Goal: Task Accomplishment & Management: Complete application form

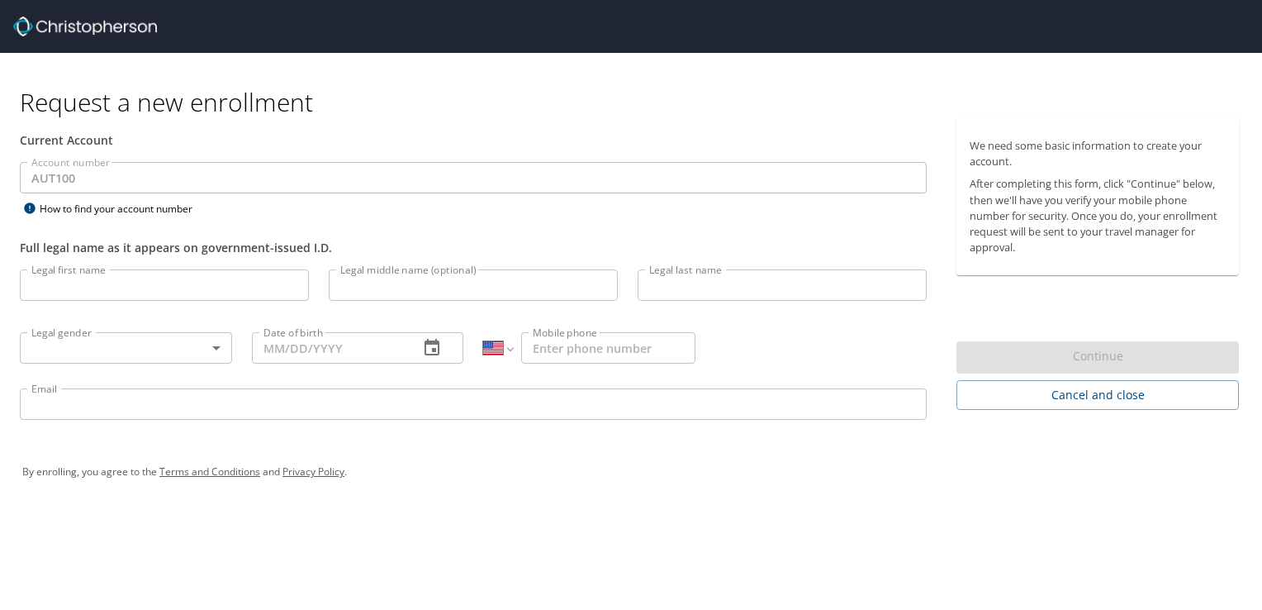
select select "US"
click at [64, 289] on input "Legal first name" at bounding box center [164, 284] width 289 height 31
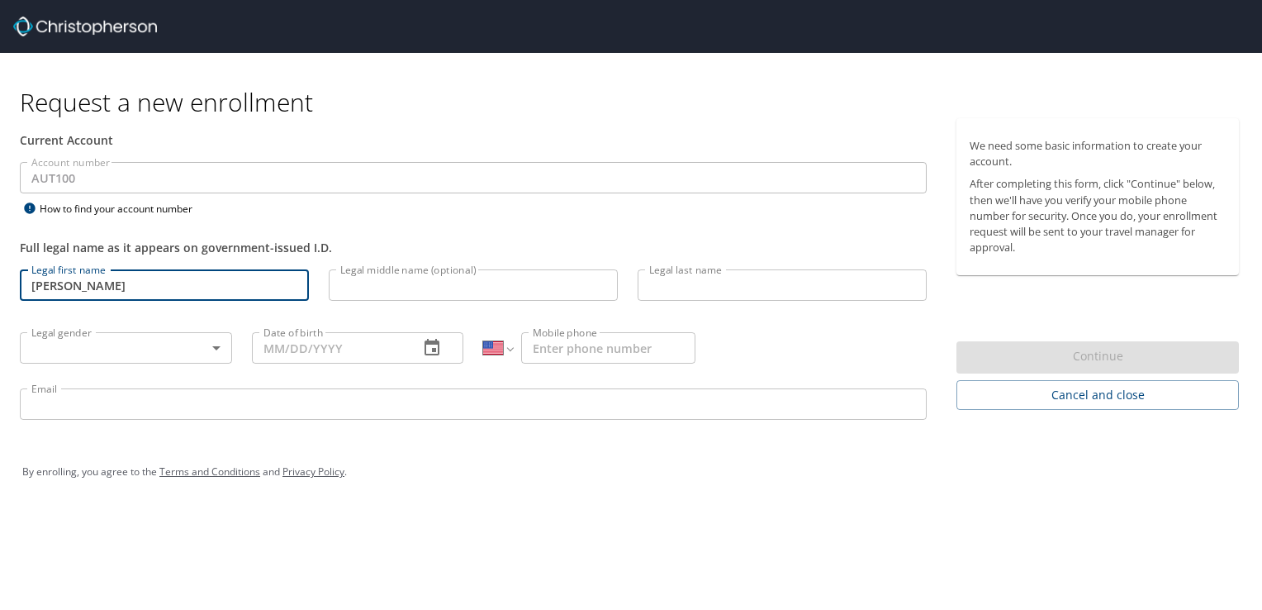
type input "[PERSON_NAME]"
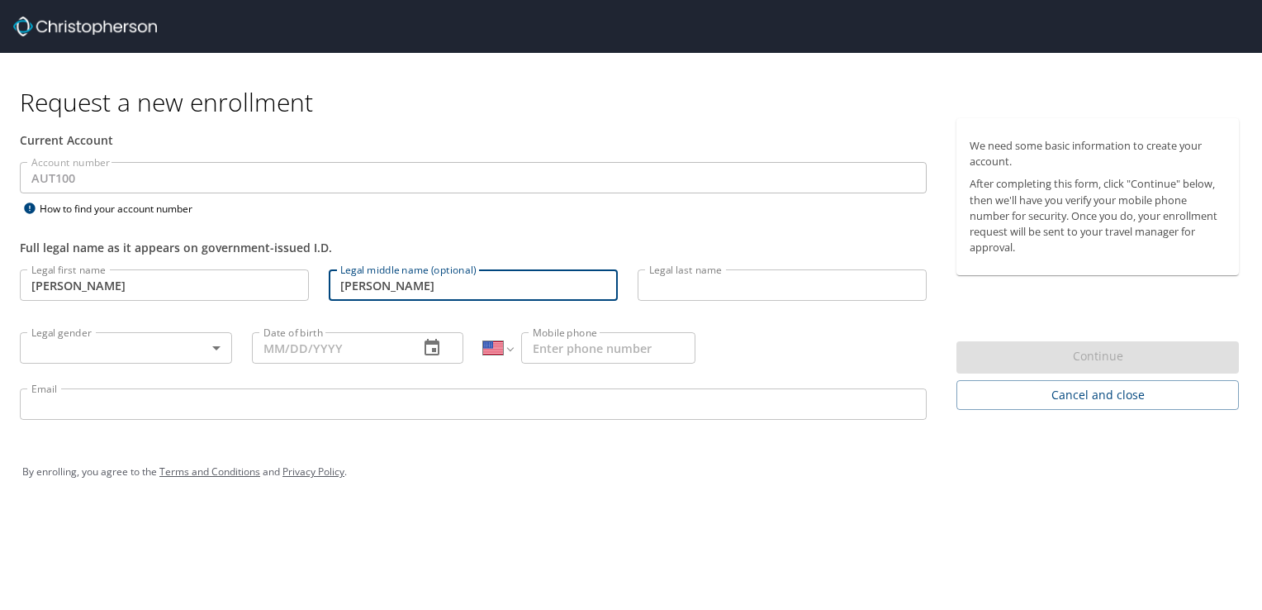
type input "[PERSON_NAME]"
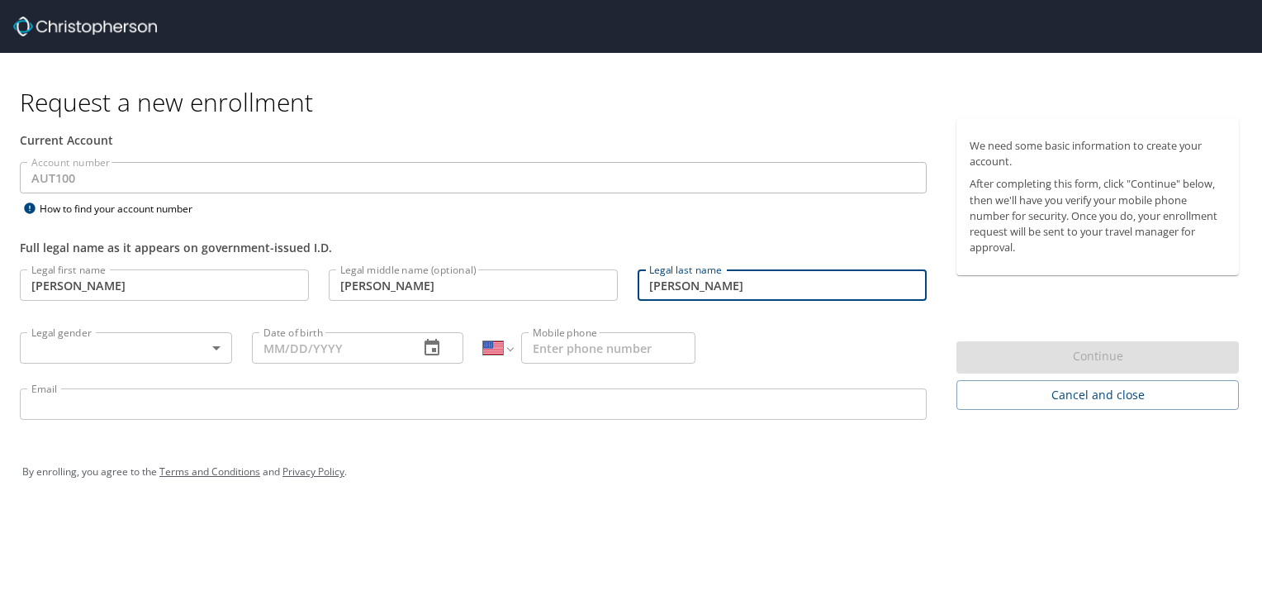
type input "[PERSON_NAME]"
click at [69, 344] on body "Request a new enrollment Current Account Account number AUT100 Account number H…" at bounding box center [631, 305] width 1262 height 610
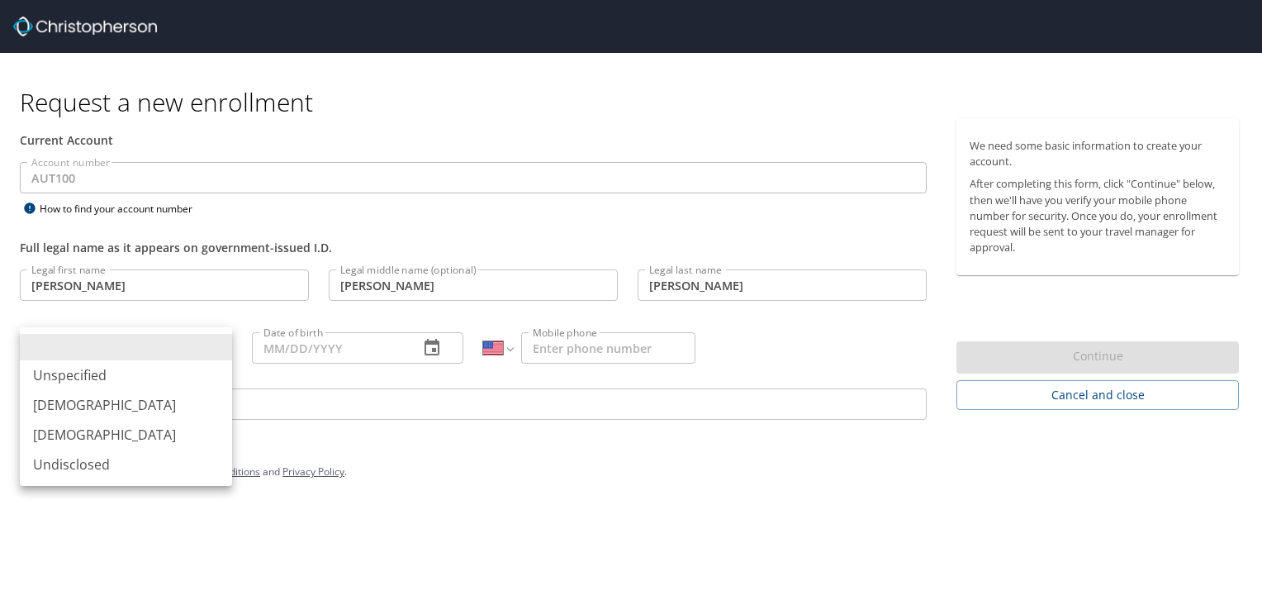
click at [69, 426] on li "[DEMOGRAPHIC_DATA]" at bounding box center [126, 435] width 212 height 30
type input "[DEMOGRAPHIC_DATA]"
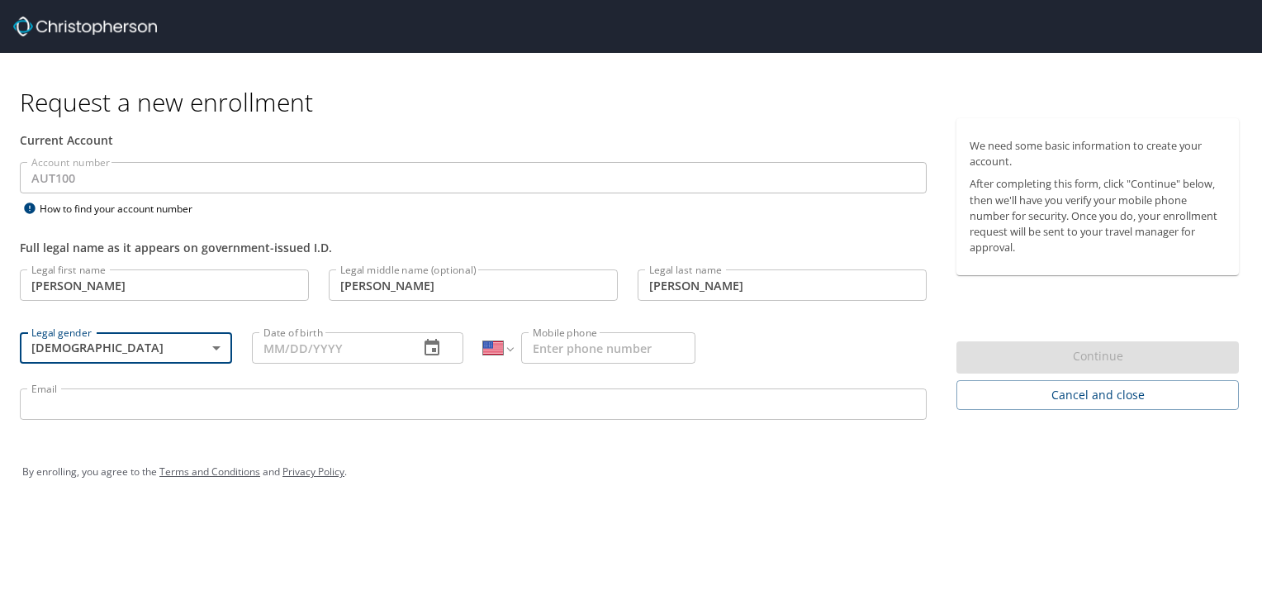
click at [367, 352] on input "Date of birth" at bounding box center [329, 347] width 154 height 31
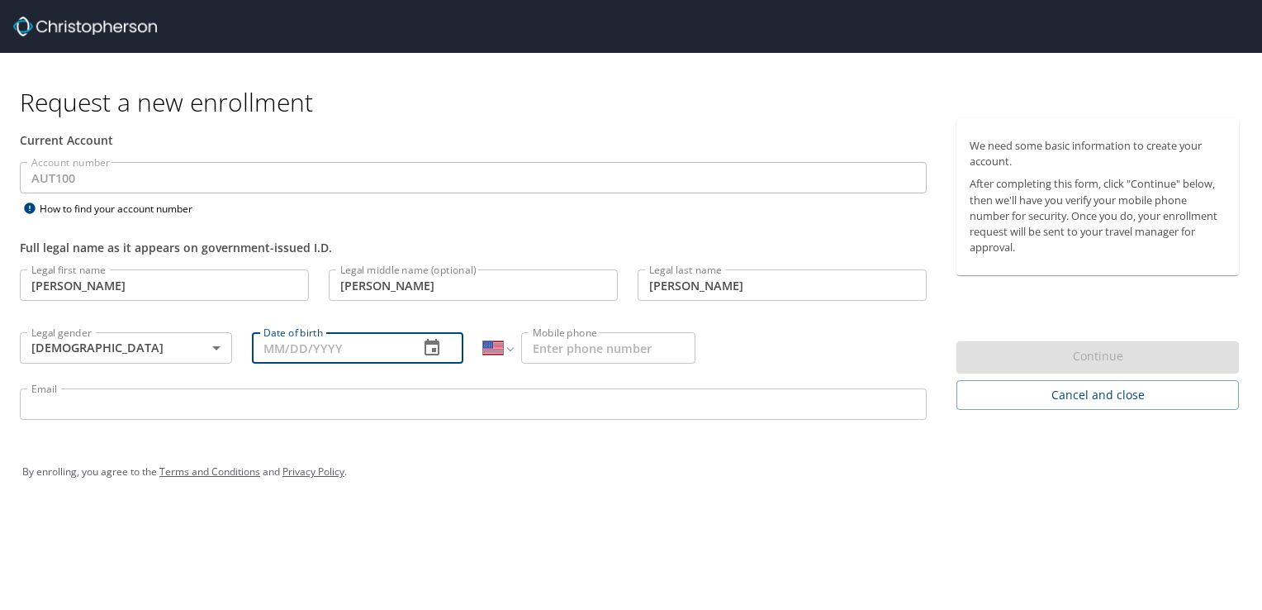
type input "[DATE]"
type input "[PHONE_NUMBER]"
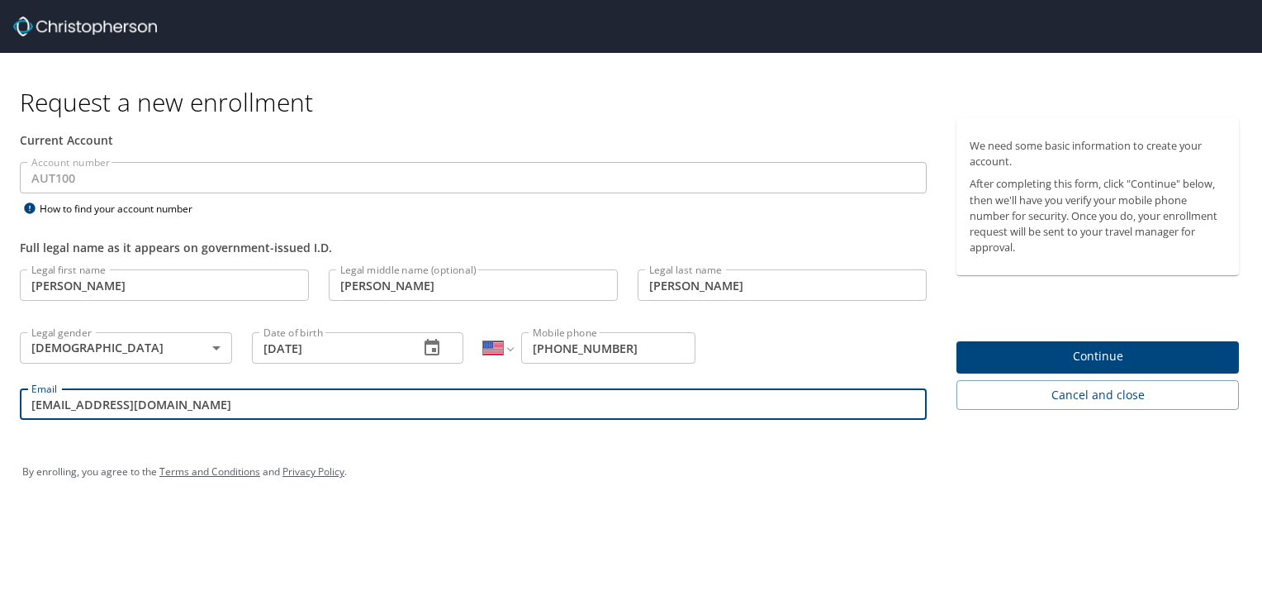
drag, startPoint x: 198, startPoint y: 398, endPoint x: 15, endPoint y: 378, distance: 184.5
click at [15, 378] on div "Email [EMAIL_ADDRESS][DOMAIN_NAME] Email" at bounding box center [473, 406] width 927 height 56
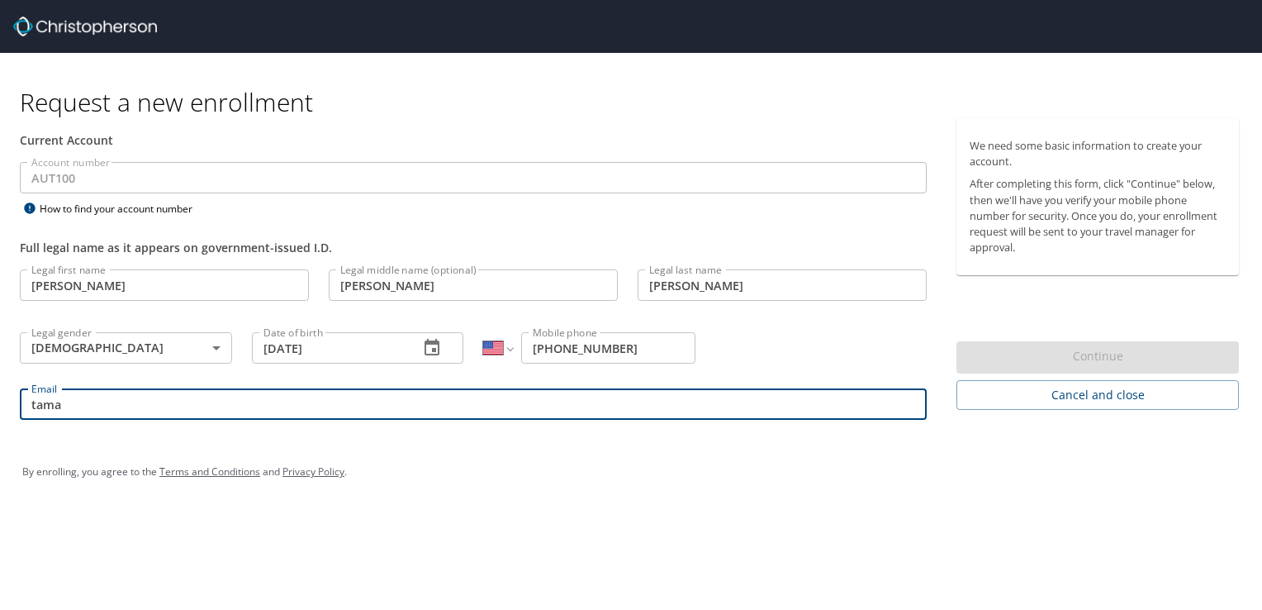
type input "[PERSON_NAME][EMAIL_ADDRESS][PERSON_NAME][DOMAIN_NAME]"
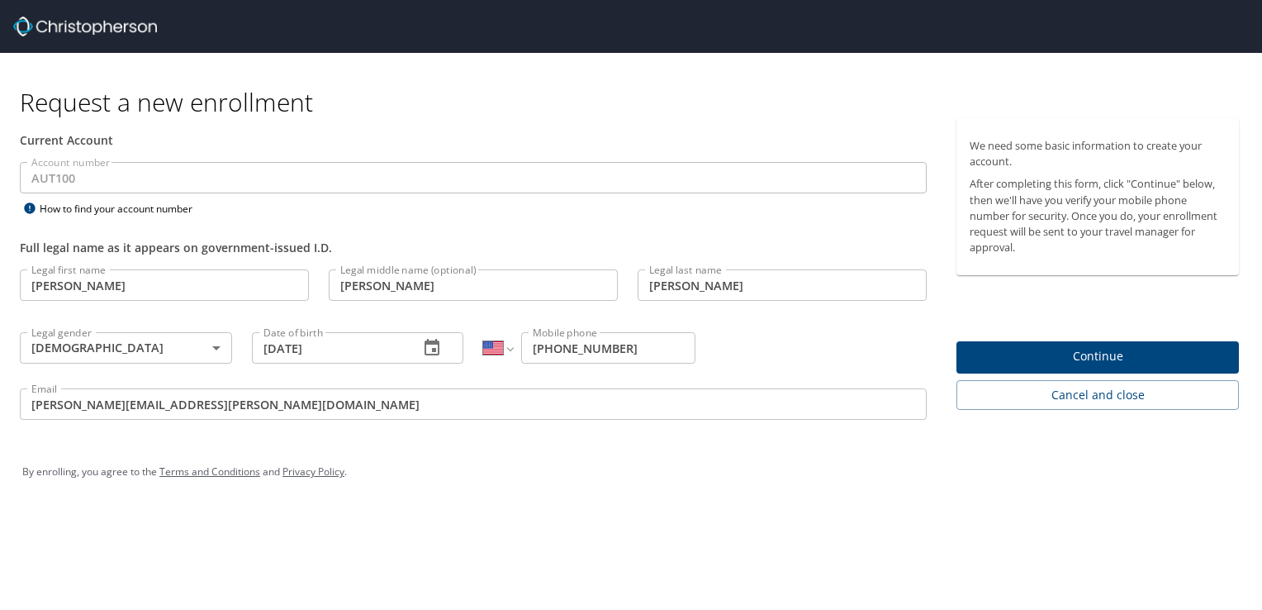
click at [515, 513] on div "Request a new enrollment Current Account Account number AUT100 Account number H…" at bounding box center [631, 305] width 1262 height 610
click at [653, 344] on input "[PHONE_NUMBER]" at bounding box center [608, 347] width 174 height 31
type input "[PHONE_NUMBER]"
click at [1064, 367] on button "Continue" at bounding box center [1098, 357] width 283 height 32
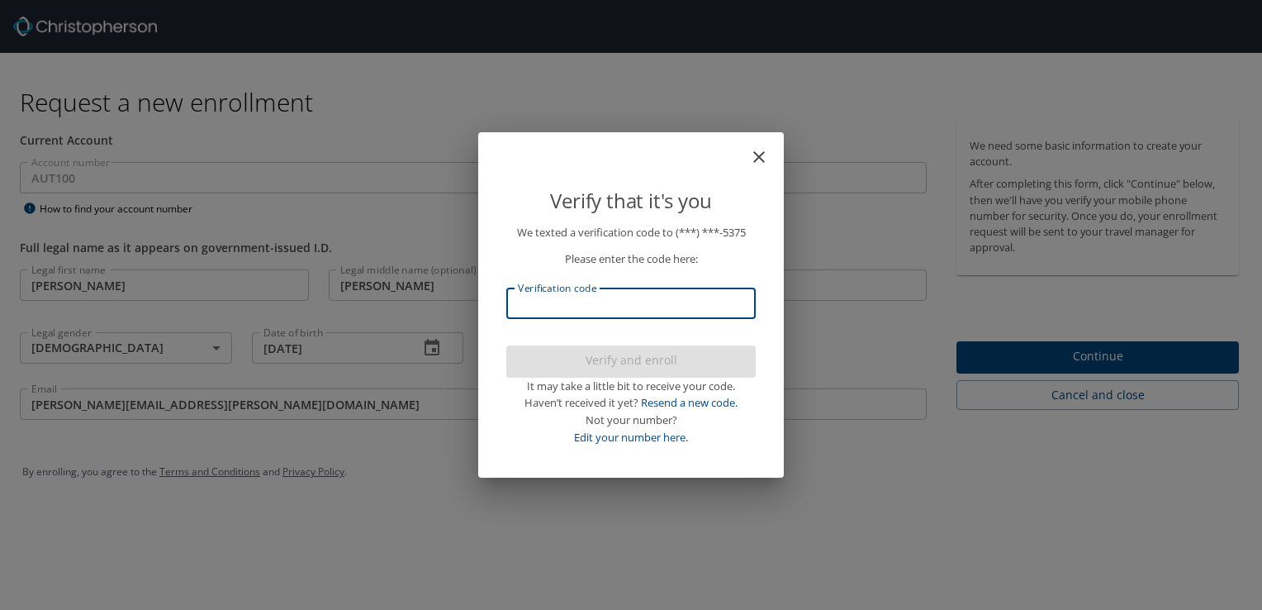
click at [601, 296] on input "Verification code" at bounding box center [630, 302] width 249 height 31
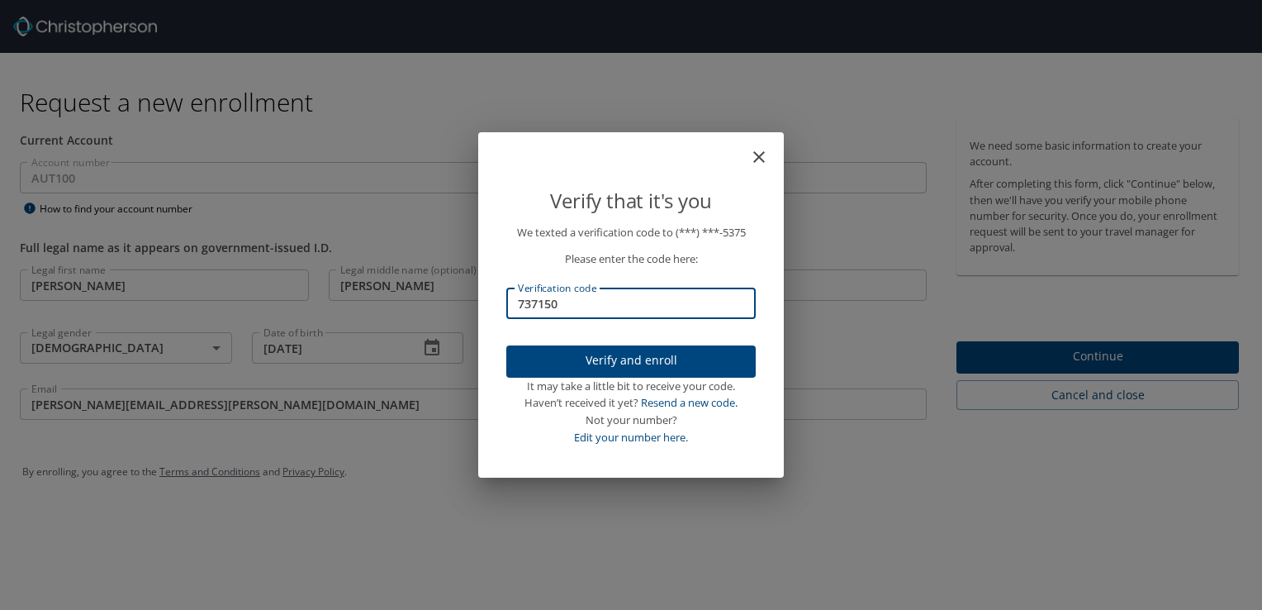
type input "737150"
click at [619, 354] on span "Verify and enroll" at bounding box center [631, 360] width 223 height 21
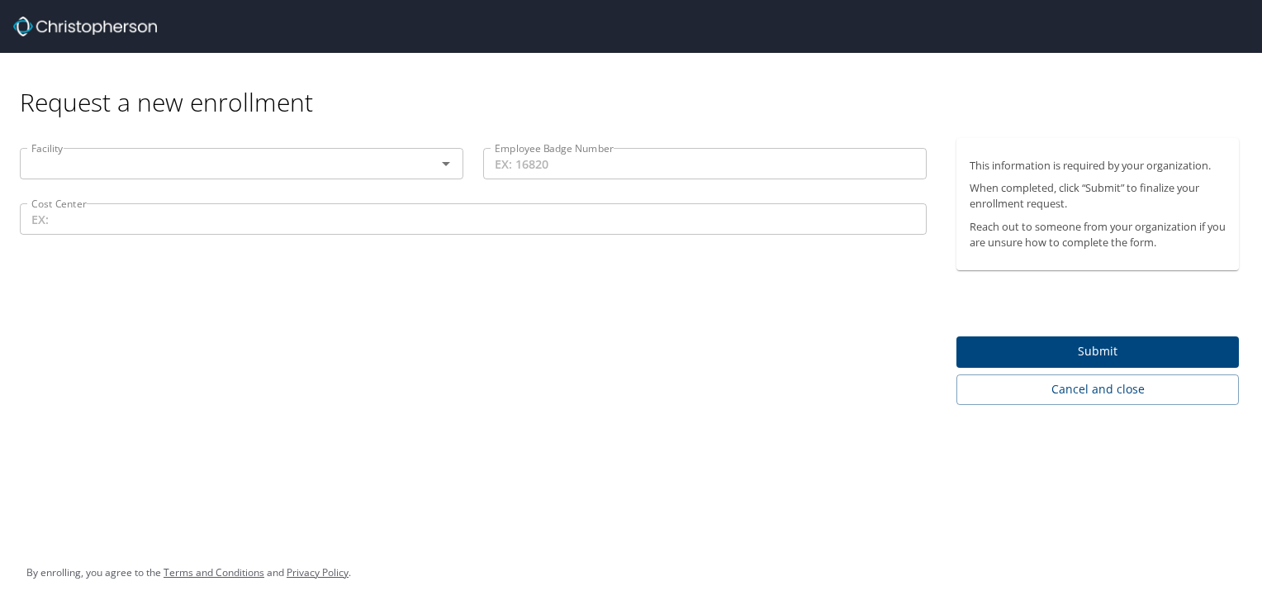
click at [453, 164] on icon "Open" at bounding box center [446, 164] width 20 height 20
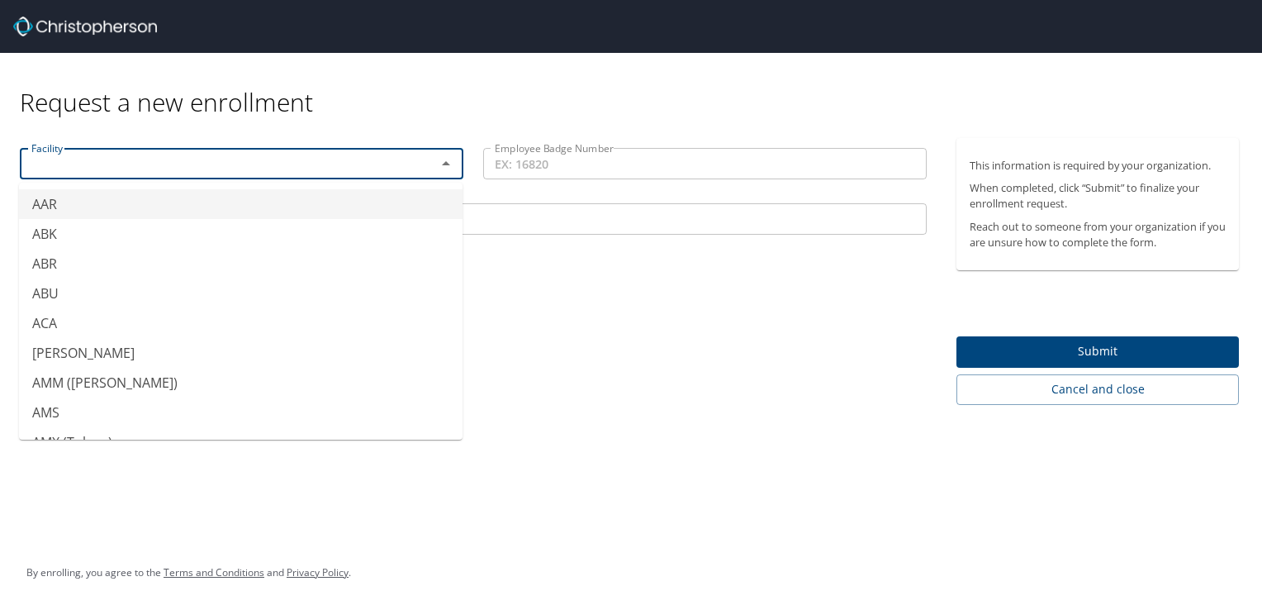
click at [372, 175] on div "Facility" at bounding box center [242, 163] width 444 height 31
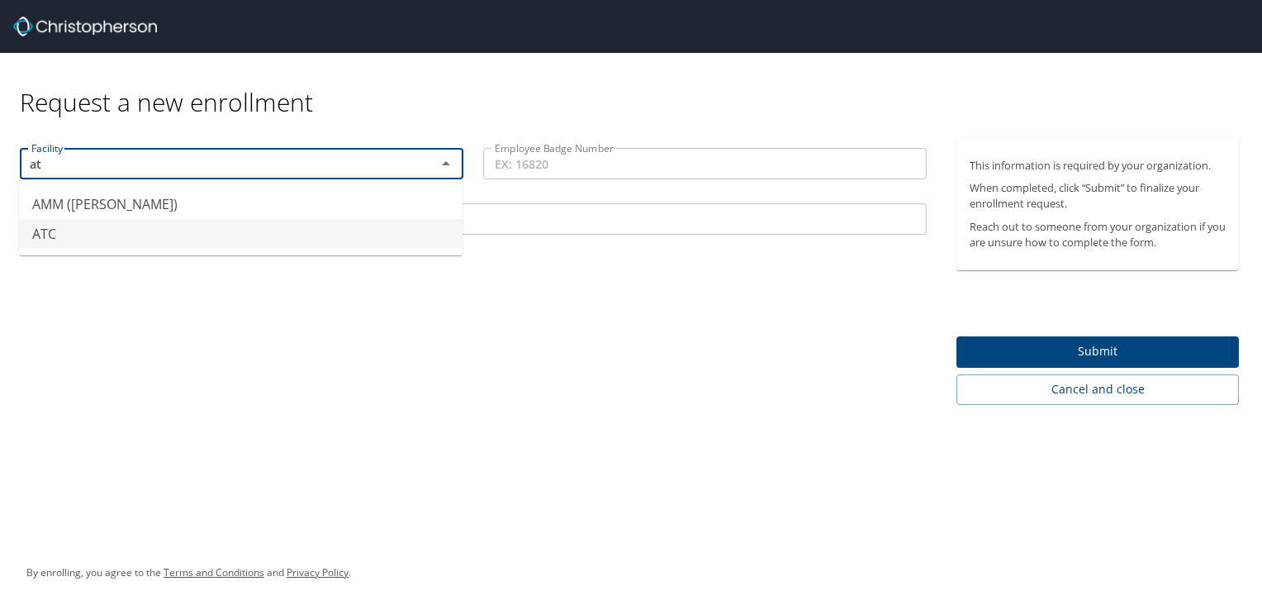
click at [221, 230] on li "ATC" at bounding box center [241, 234] width 444 height 30
type input "ATC"
click at [509, 161] on input "Employee Badge Number" at bounding box center [705, 163] width 444 height 31
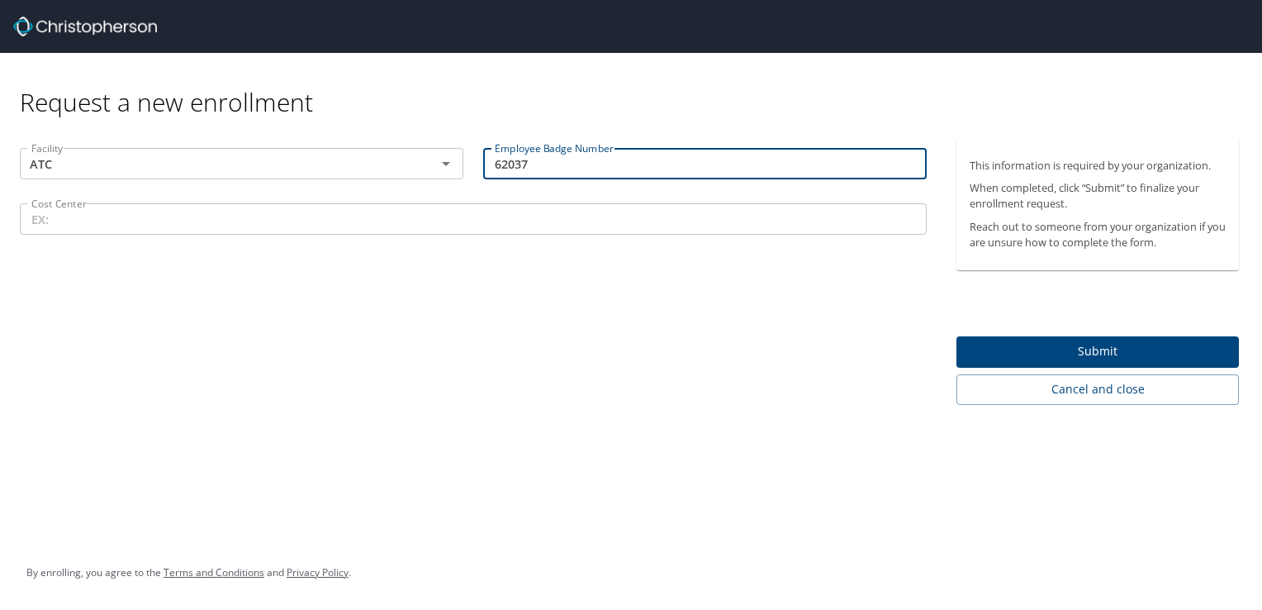
type input "62037"
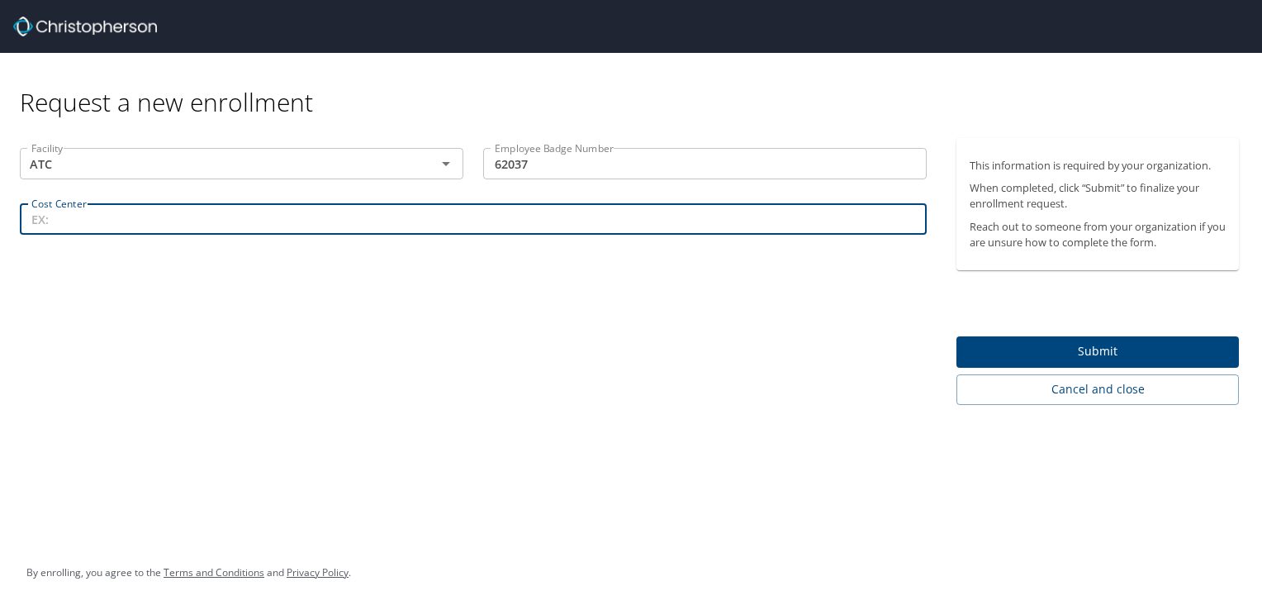
click at [479, 218] on input "Cost Center" at bounding box center [473, 218] width 907 height 31
click at [313, 226] on input "Cost Center" at bounding box center [473, 218] width 907 height 31
paste input "US_16007"
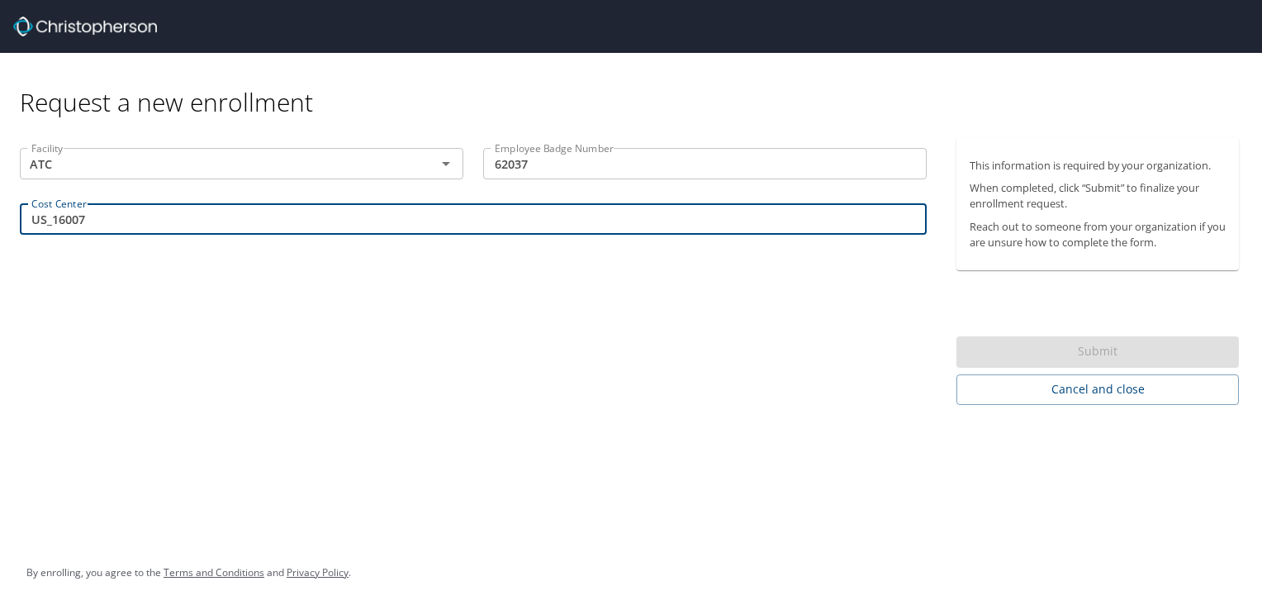
click at [55, 219] on input "US_16007" at bounding box center [473, 218] width 907 height 31
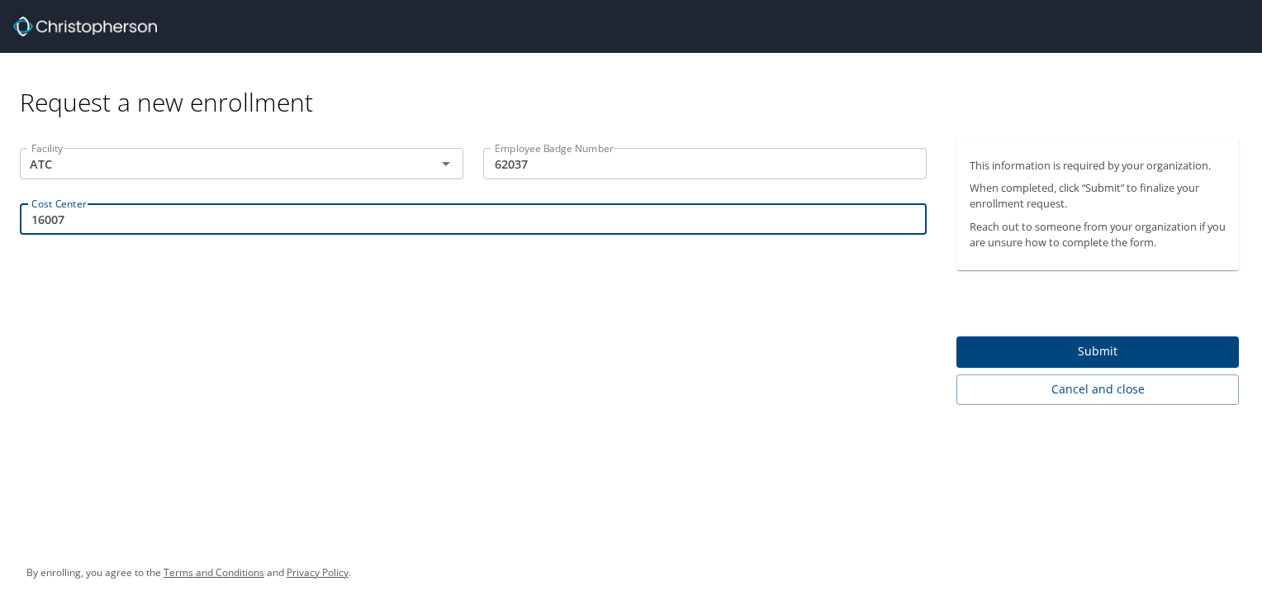
type input "16007"
click at [325, 312] on div "Facility ATC Facility Employee Badge Number 62037 Employee Badge Number Cost Ce…" at bounding box center [473, 271] width 947 height 267
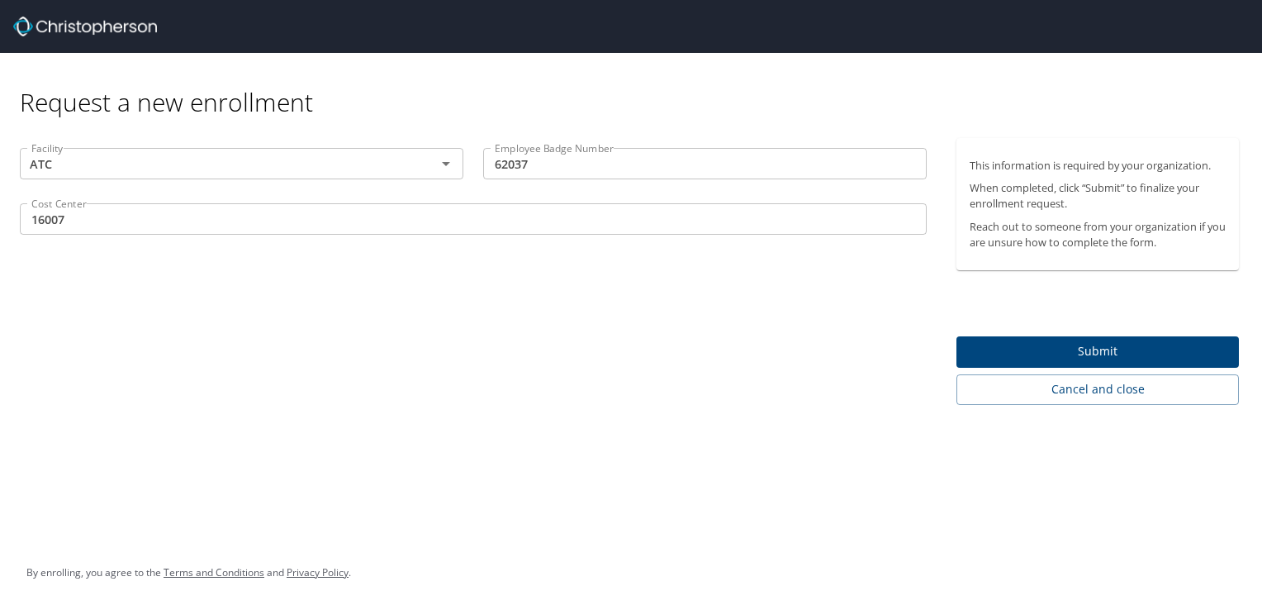
click at [1014, 354] on span "Submit" at bounding box center [1098, 351] width 256 height 21
